Goal: Transaction & Acquisition: Obtain resource

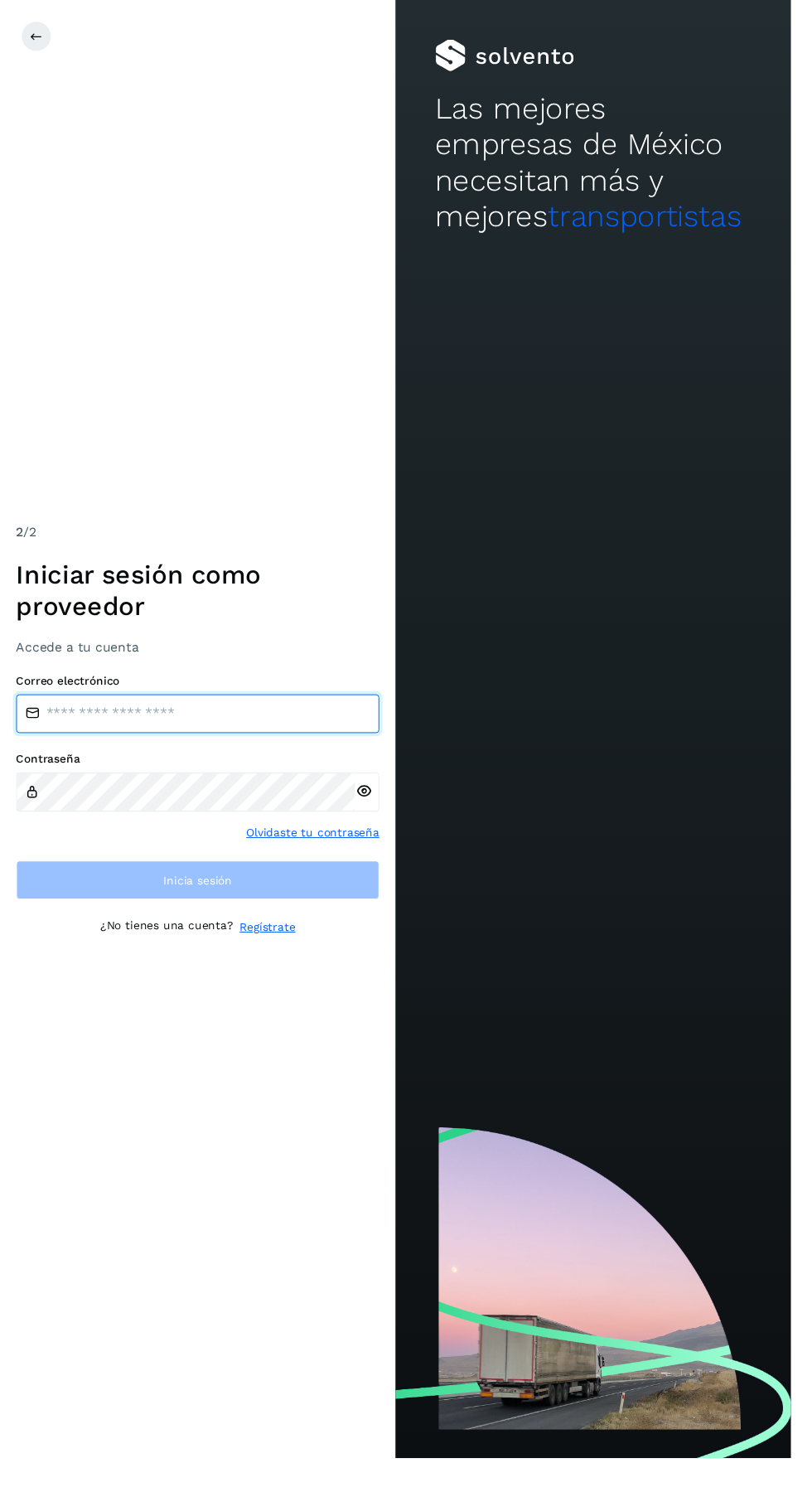
click at [70, 753] on input "email" at bounding box center [203, 733] width 373 height 40
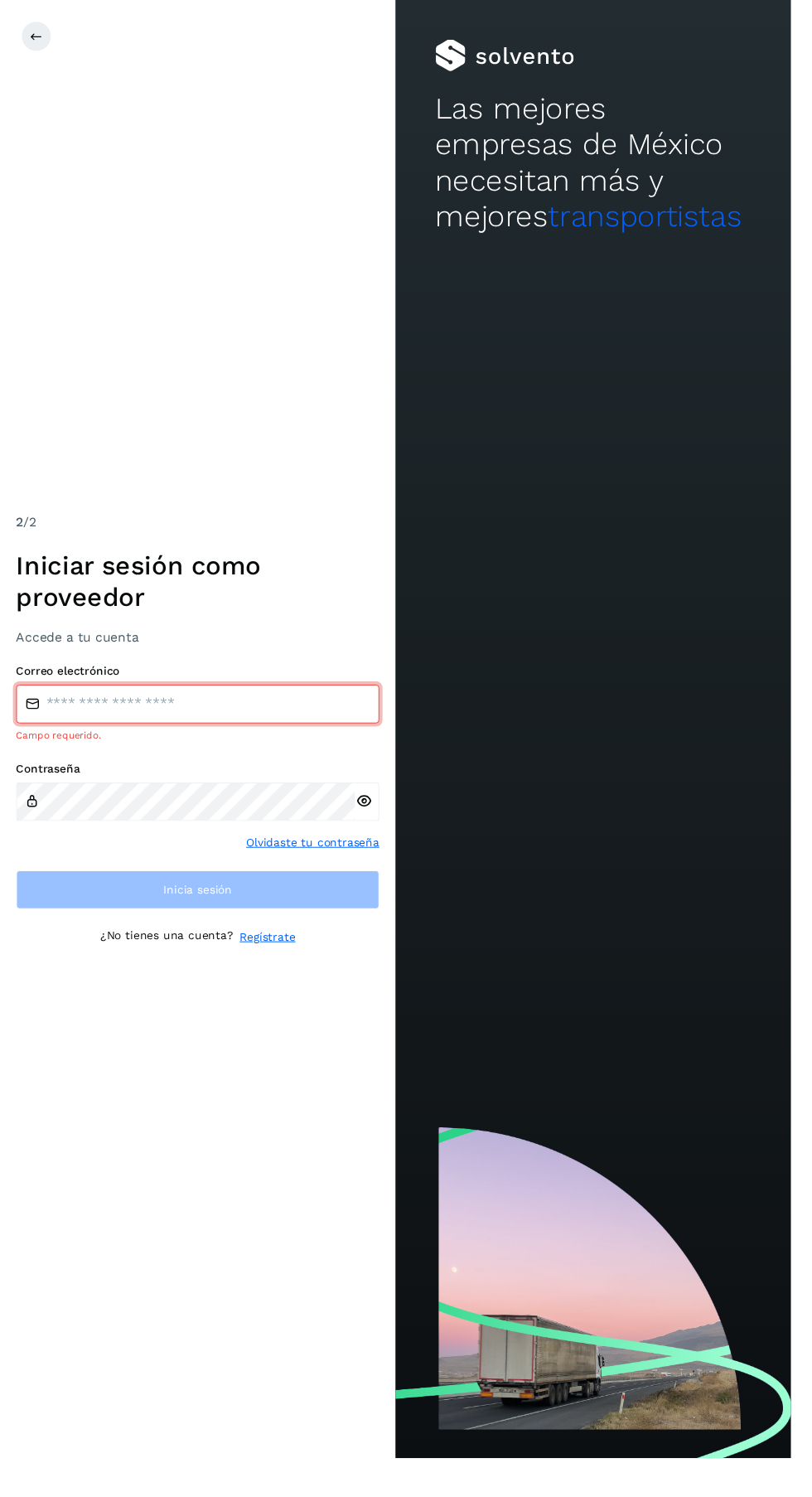
type input "**********"
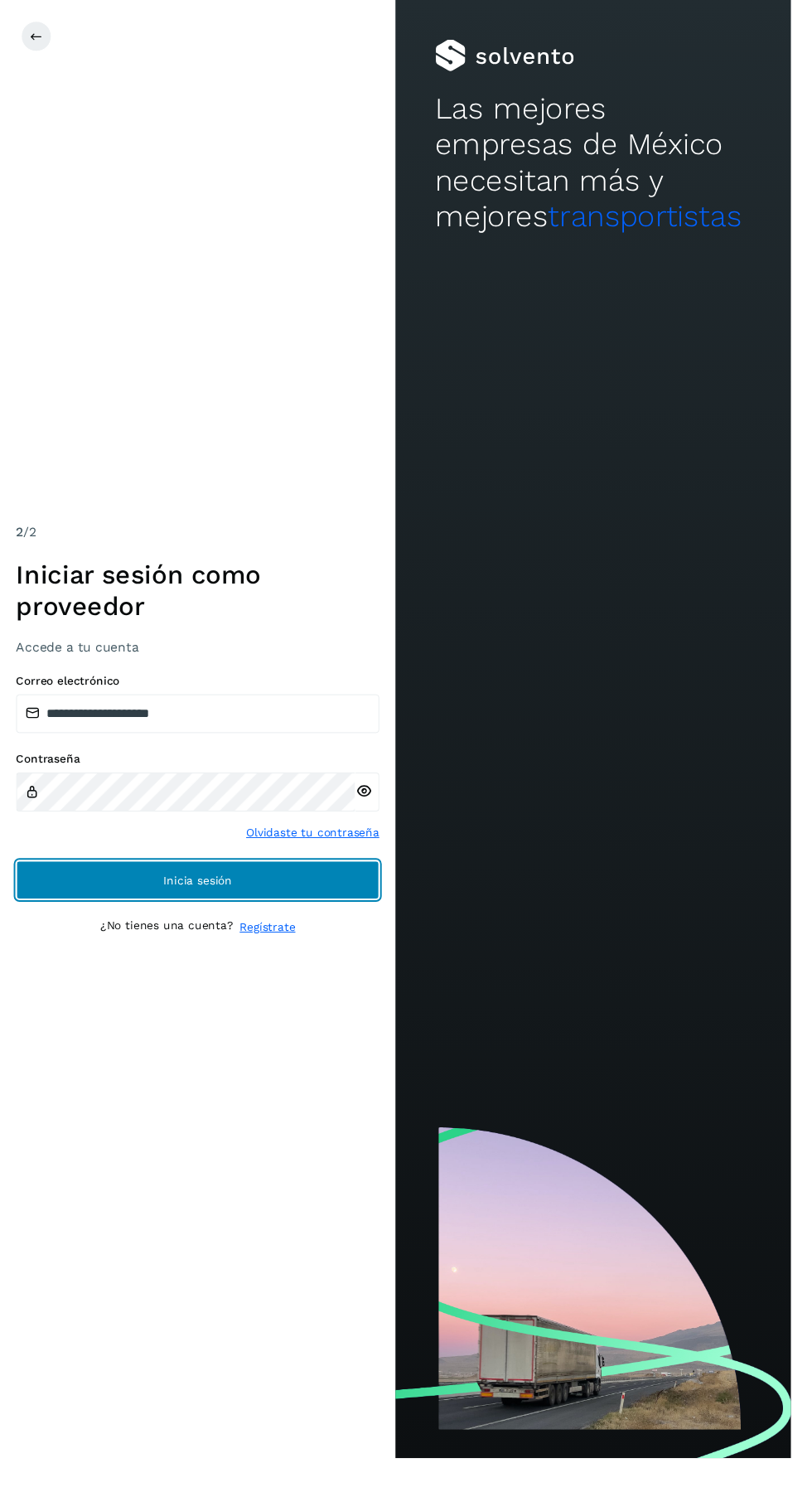
click at [350, 923] on button "Inicia sesión" at bounding box center [203, 903] width 373 height 40
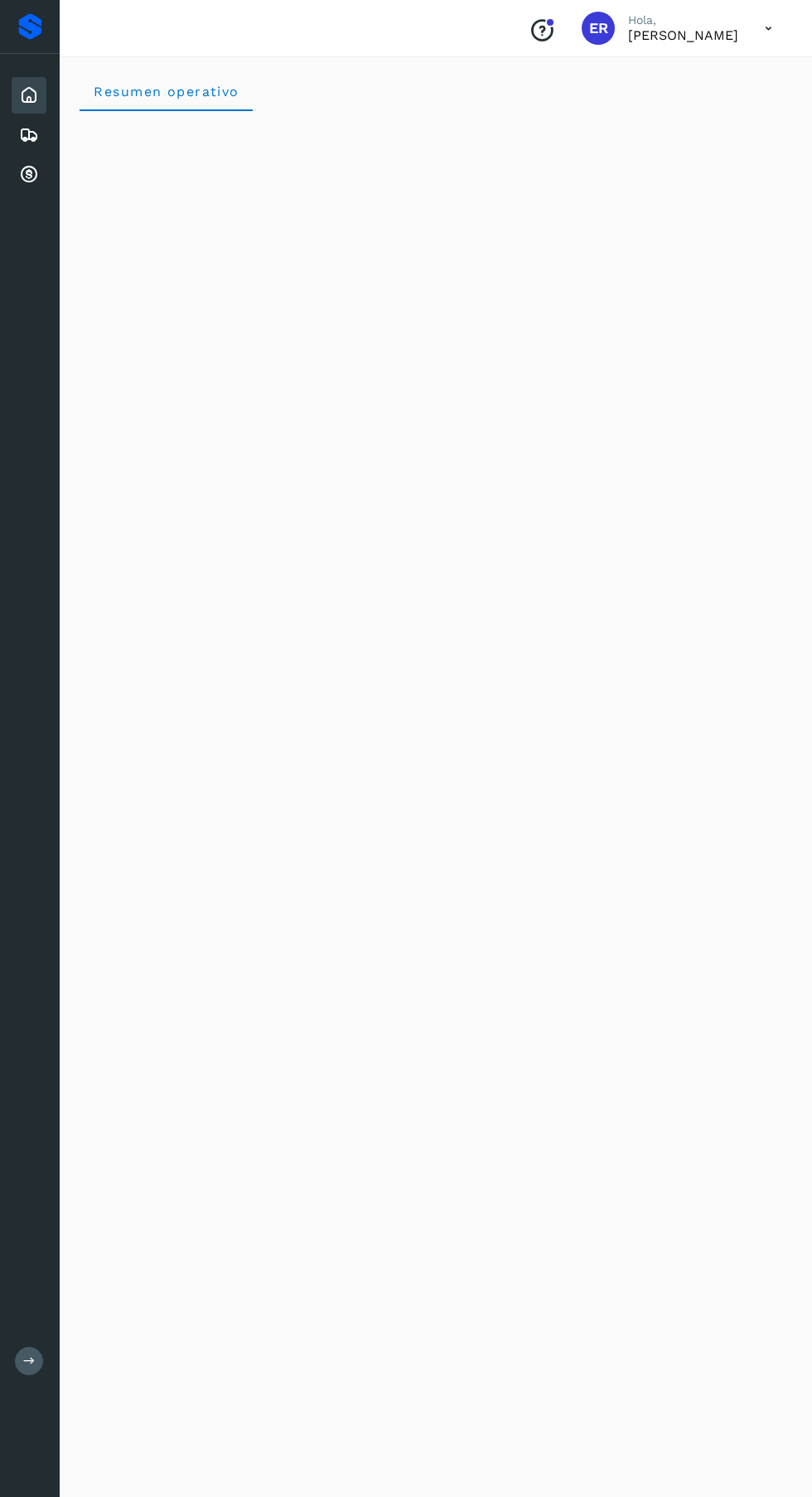
click at [24, 183] on icon at bounding box center [29, 175] width 20 height 20
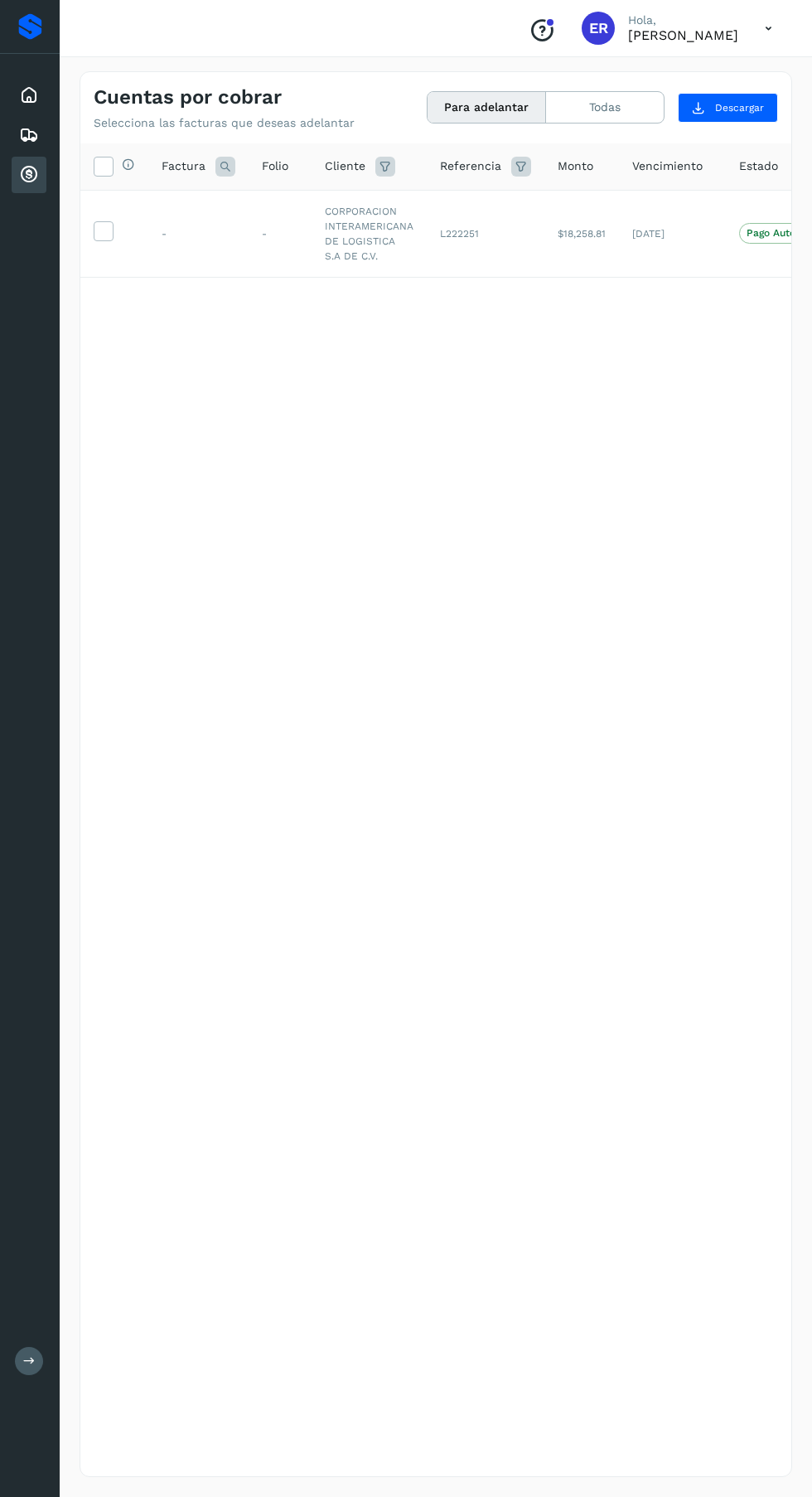
click at [106, 230] on icon at bounding box center [103, 230] width 18 height 18
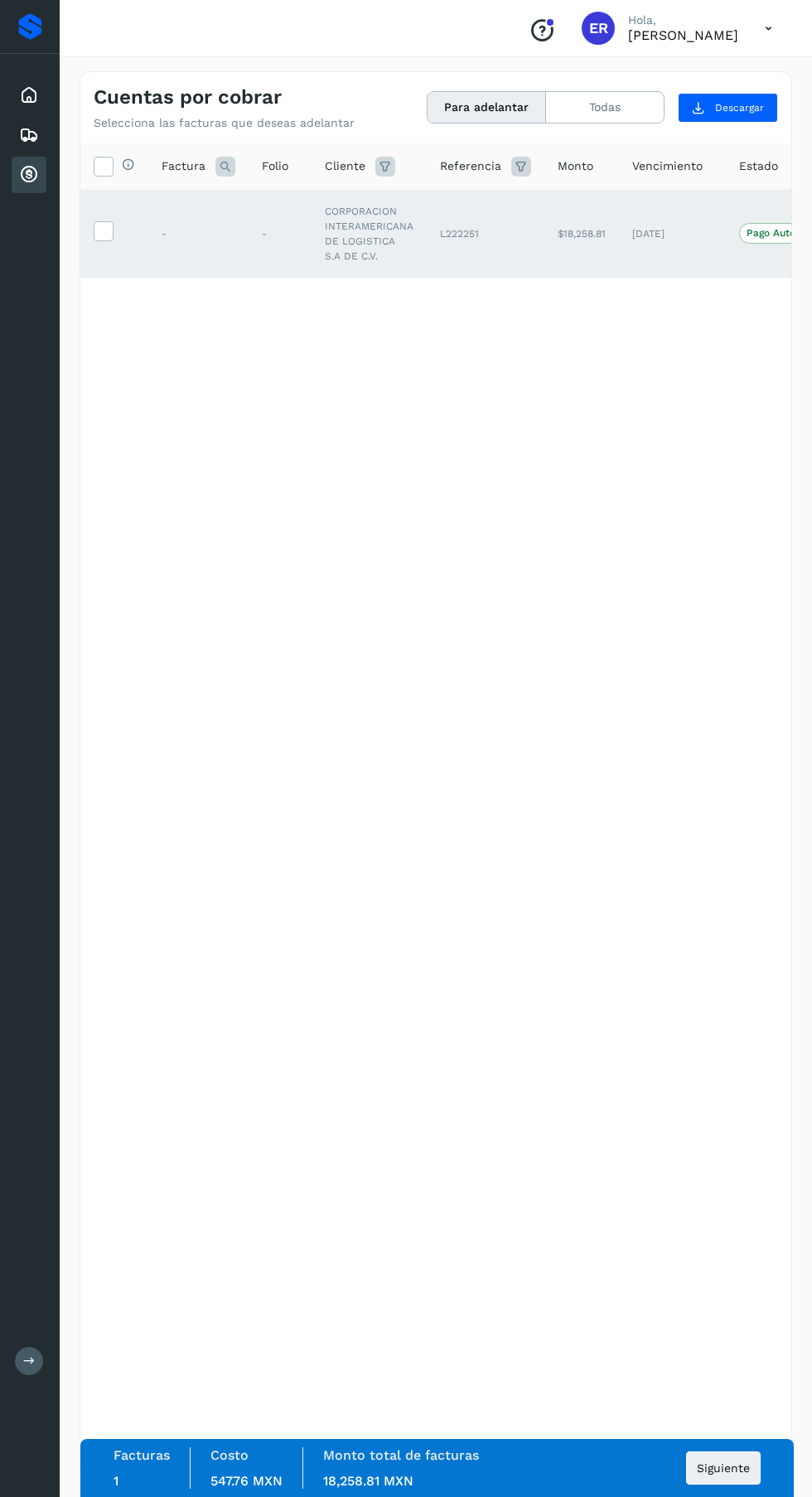
click at [742, 1474] on span "Siguiente" at bounding box center [724, 1468] width 53 height 11
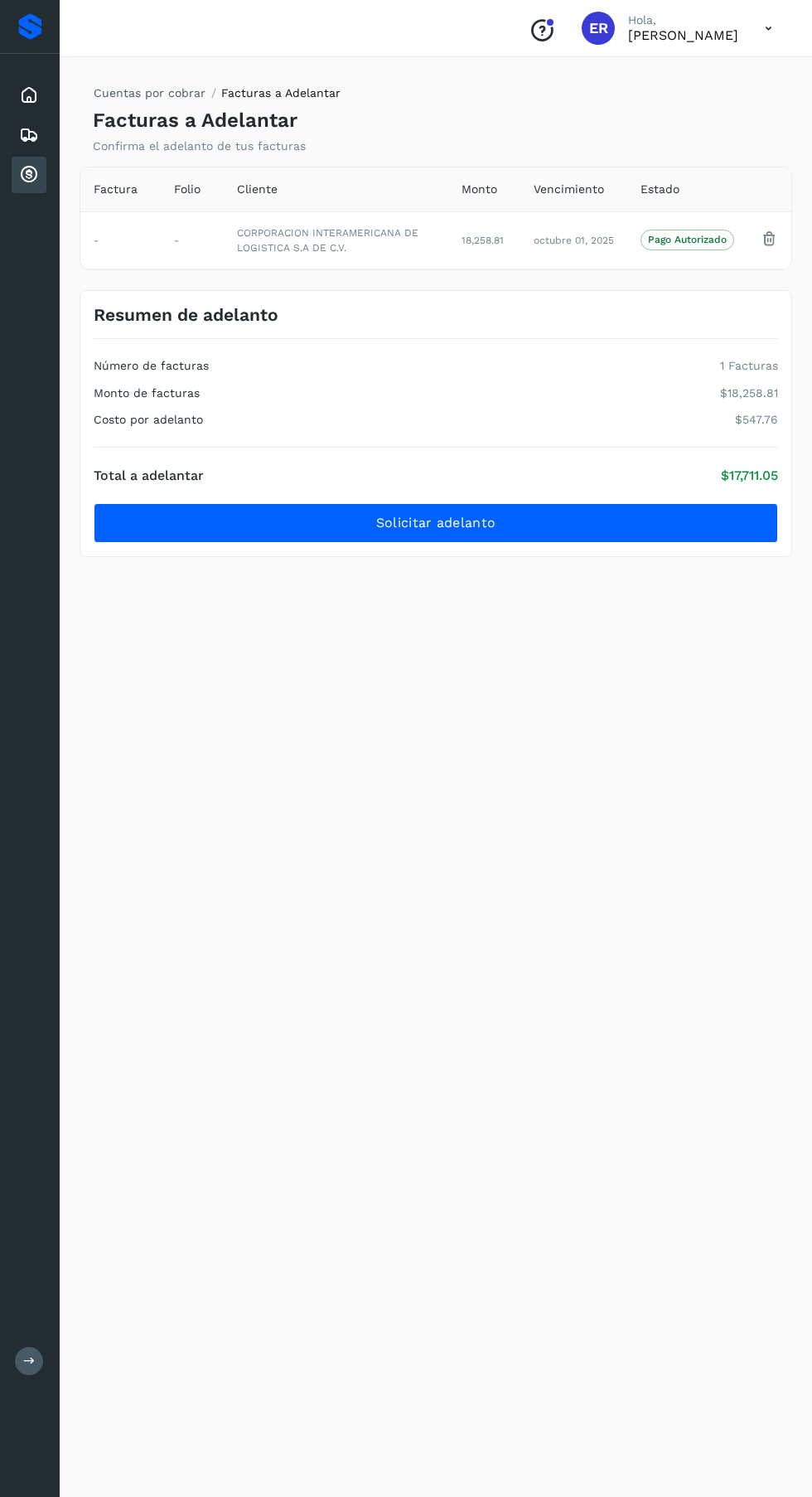
click at [622, 521] on button "Solicitar adelanto" at bounding box center [436, 523] width 685 height 40
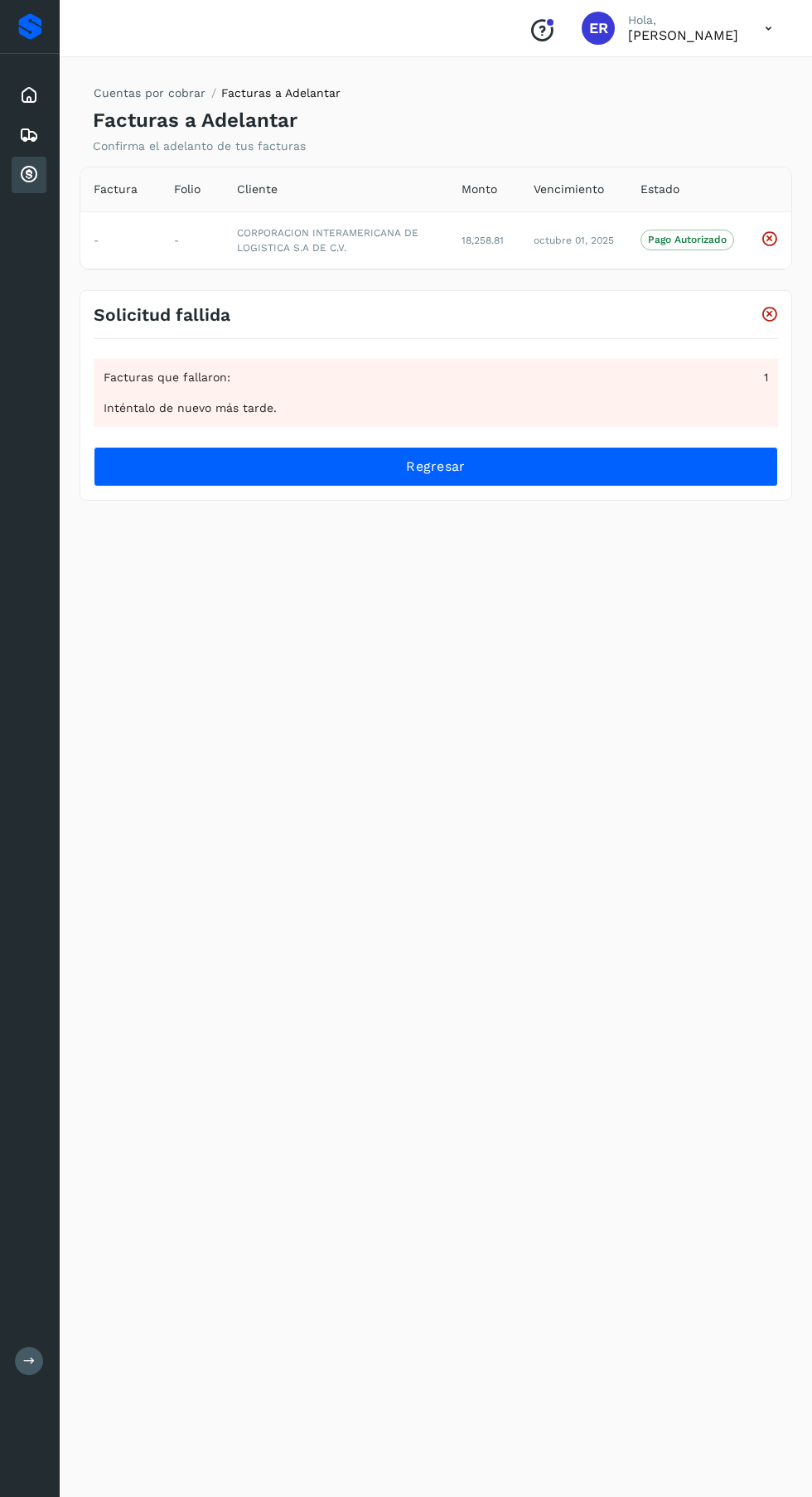
click at [693, 241] on p "Pago Autorizado" at bounding box center [687, 239] width 78 height 11
